Goal: Transaction & Acquisition: Purchase product/service

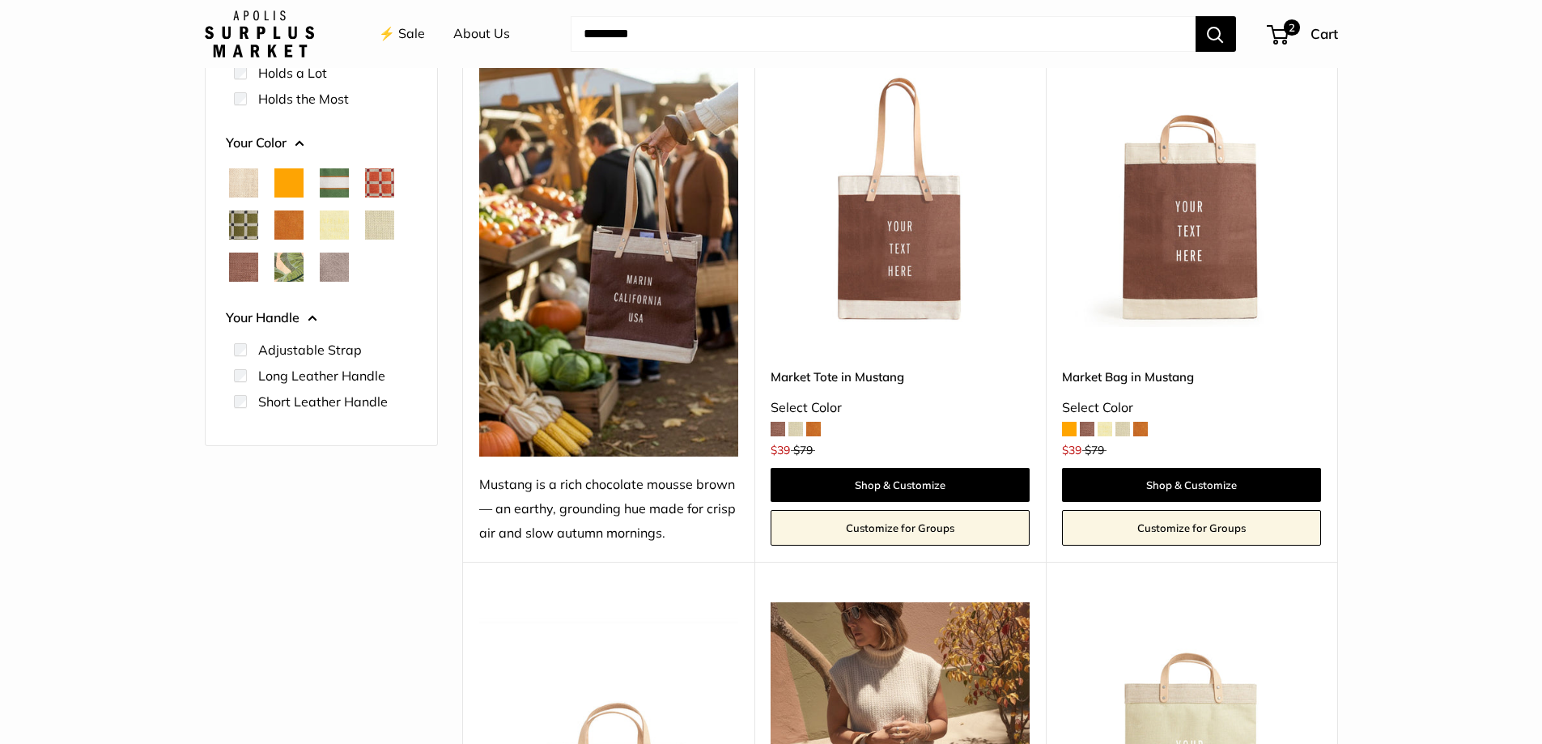
scroll to position [243, 0]
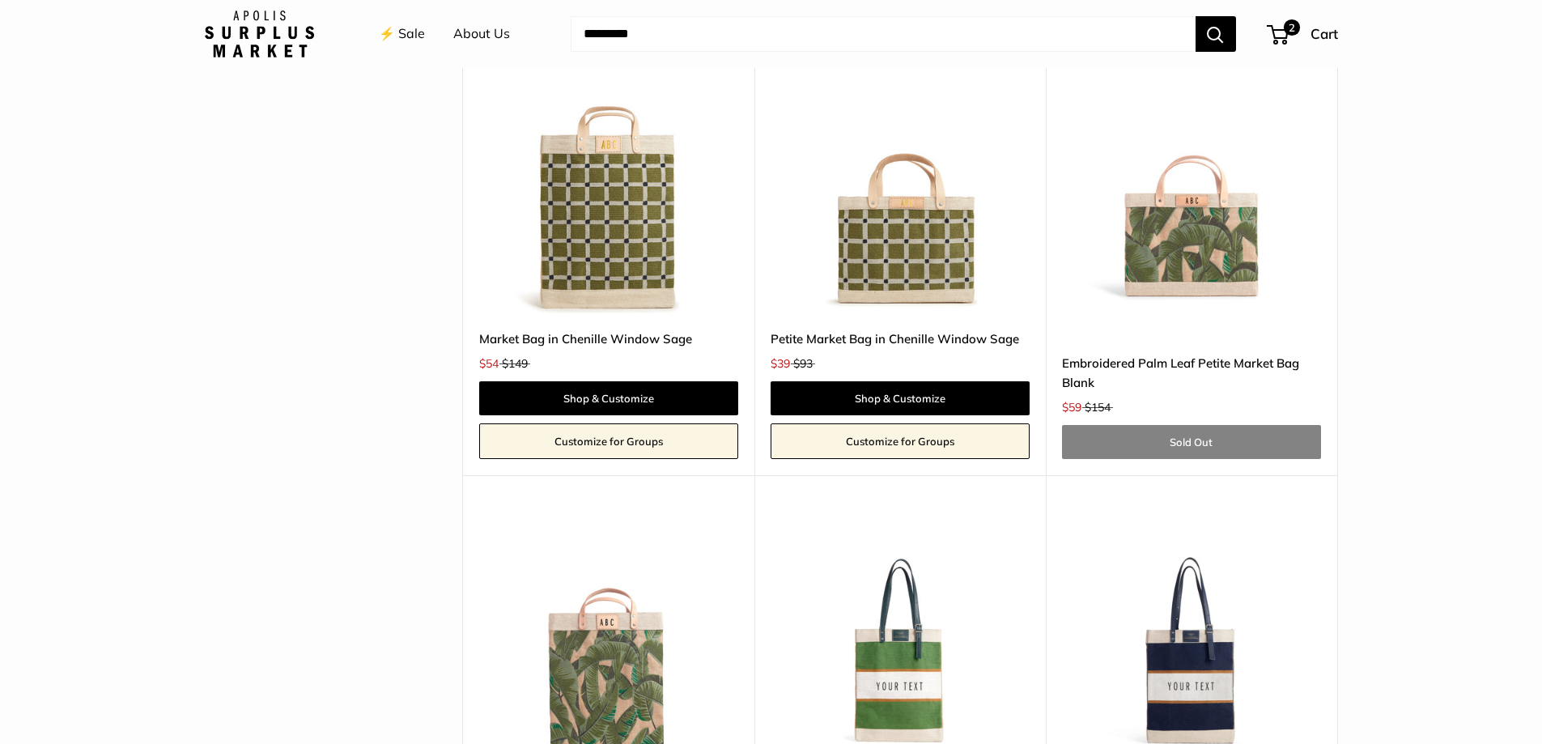
scroll to position [1781, 0]
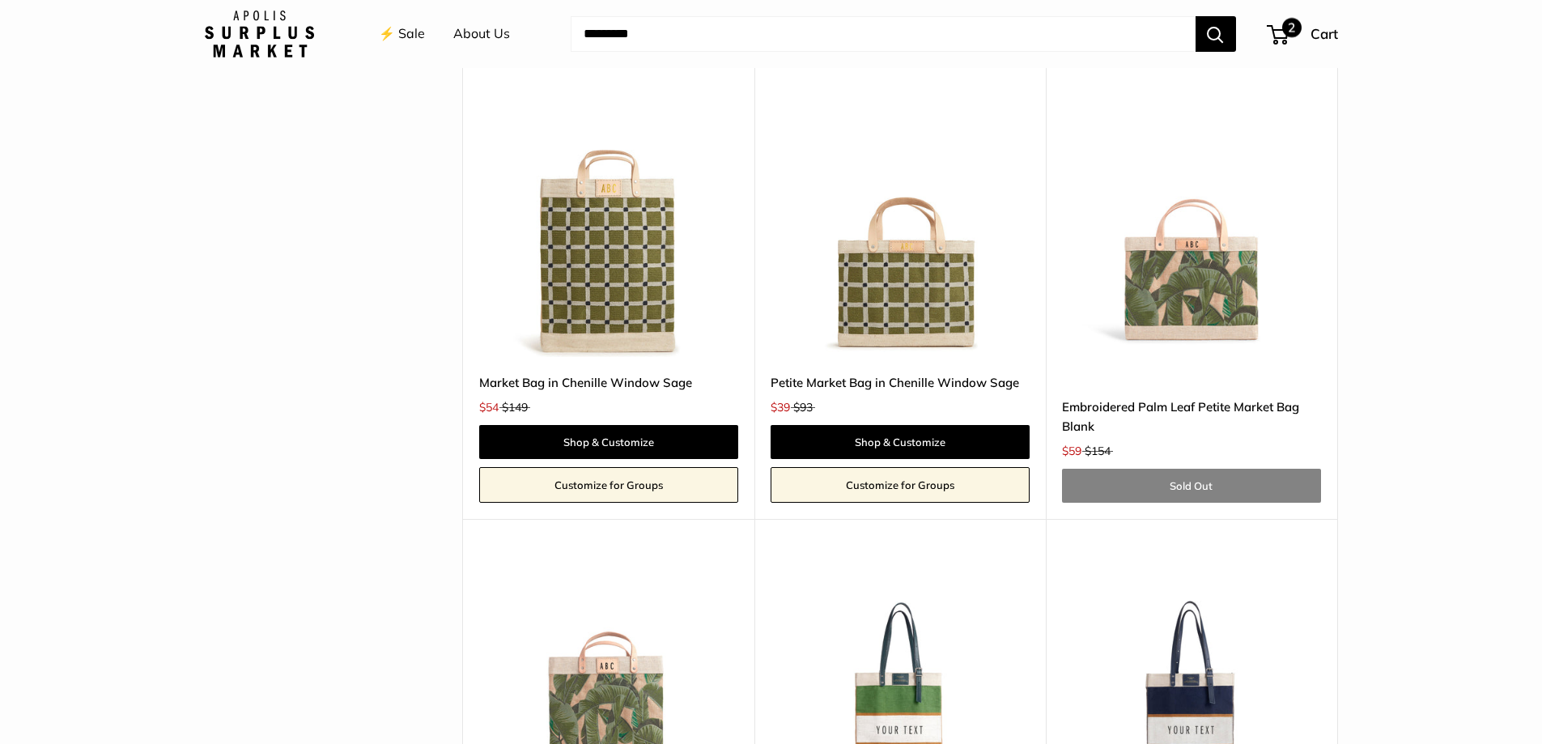
click at [1278, 39] on span "2" at bounding box center [1278, 34] width 22 height 19
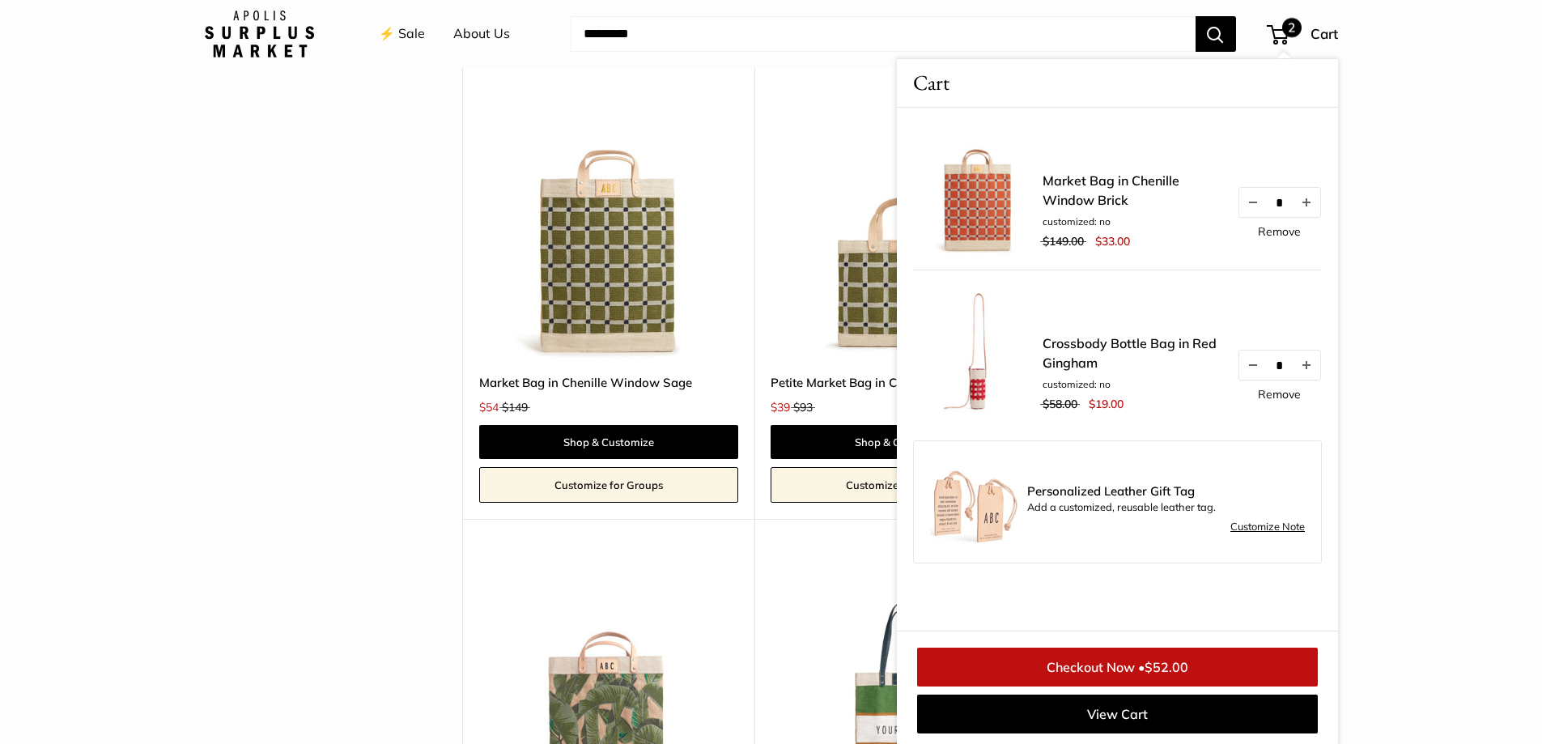
click at [1168, 662] on span "$52.00" at bounding box center [1167, 667] width 44 height 16
